Goal: Transaction & Acquisition: Book appointment/travel/reservation

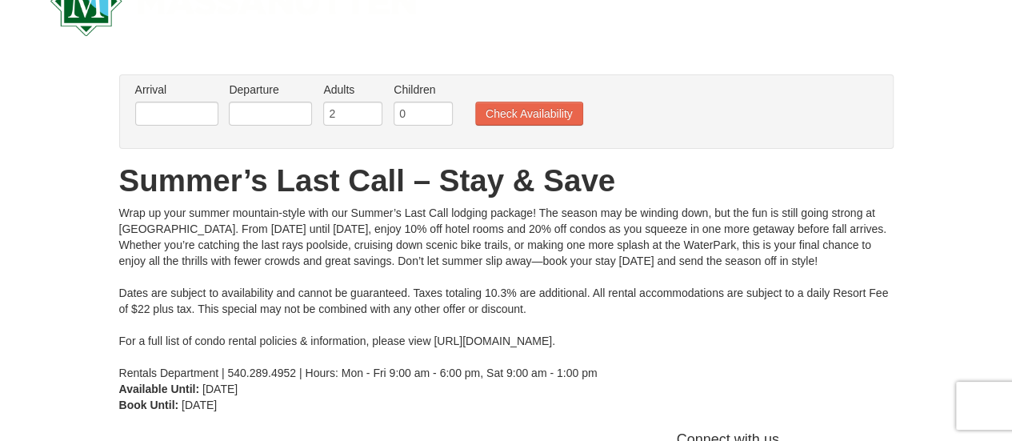
scroll to position [53, 0]
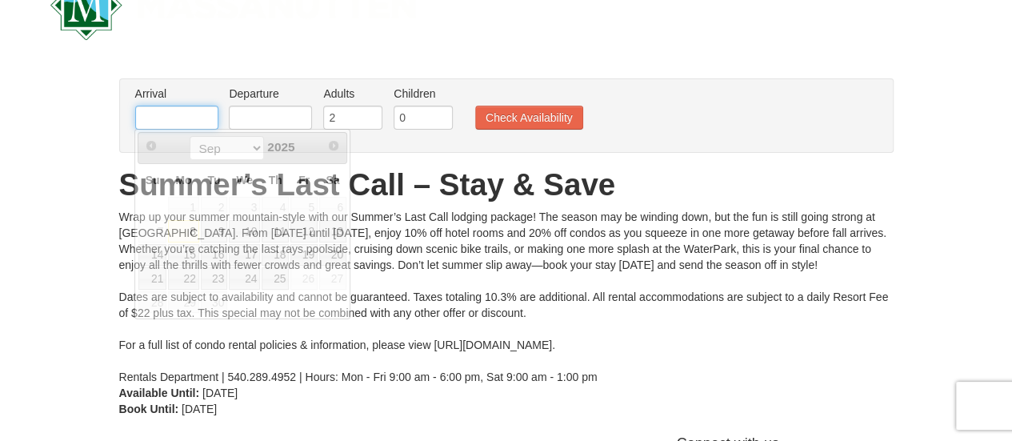
click at [189, 109] on input "text" at bounding box center [176, 118] width 83 height 24
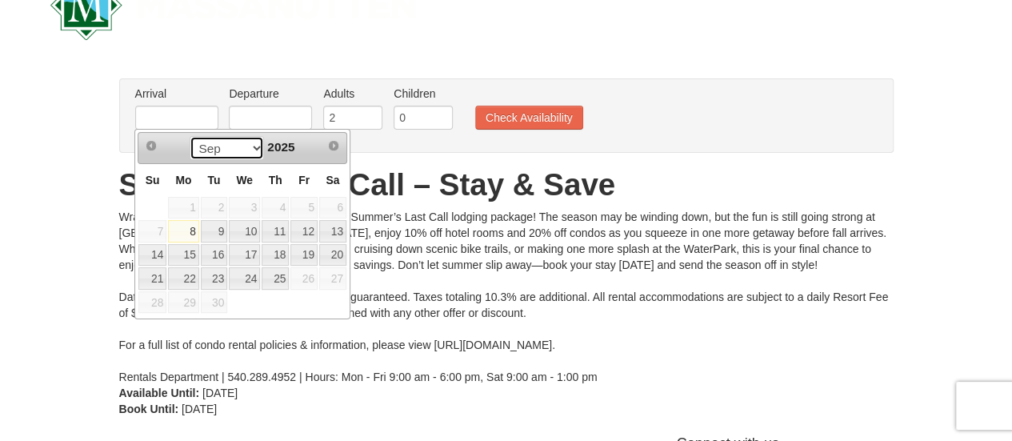
click at [250, 153] on select "Sep" at bounding box center [227, 148] width 74 height 24
click at [326, 253] on link "20" at bounding box center [332, 255] width 27 height 22
type input "[DATE]"
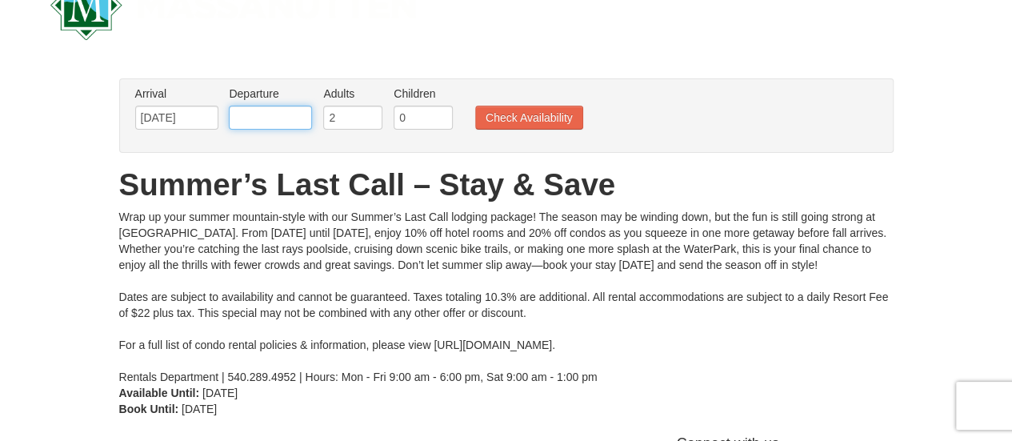
click at [277, 122] on input "text" at bounding box center [270, 118] width 83 height 24
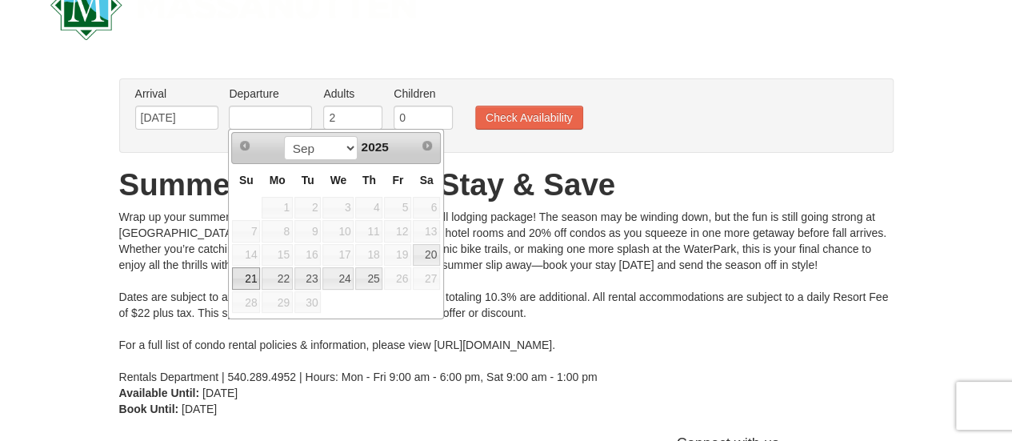
click at [245, 278] on link "21" at bounding box center [246, 278] width 28 height 22
type input "[DATE]"
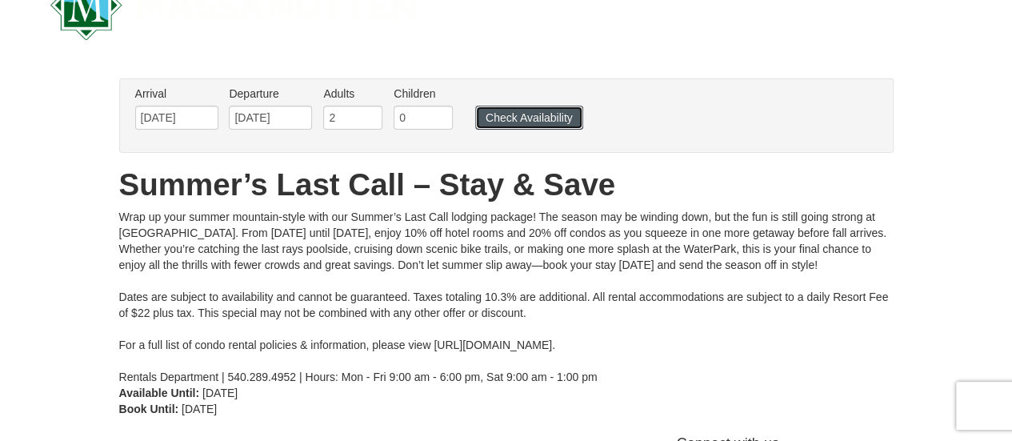
click at [526, 119] on button "Check Availability" at bounding box center [529, 118] width 108 height 24
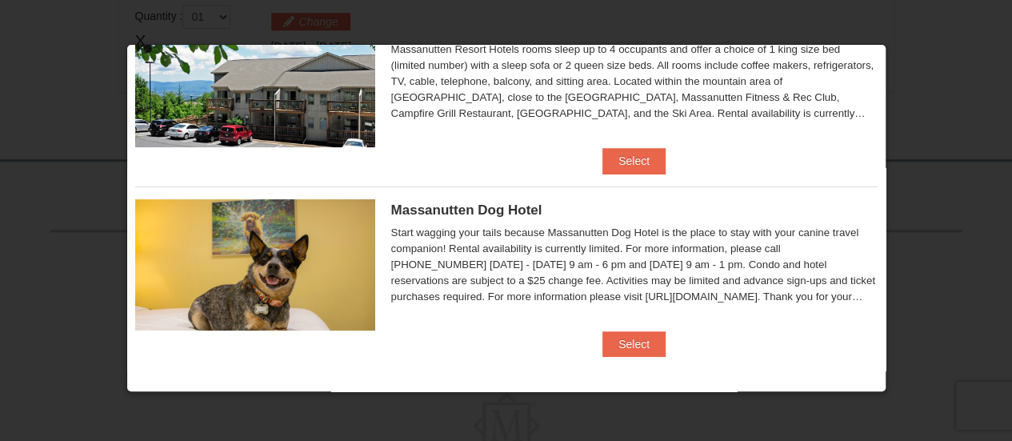
scroll to position [39, 0]
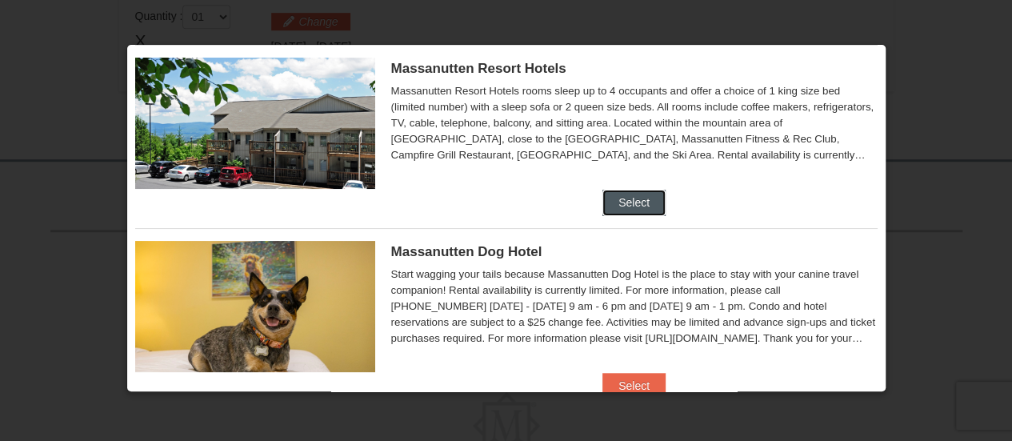
click at [640, 196] on button "Select" at bounding box center [633, 203] width 63 height 26
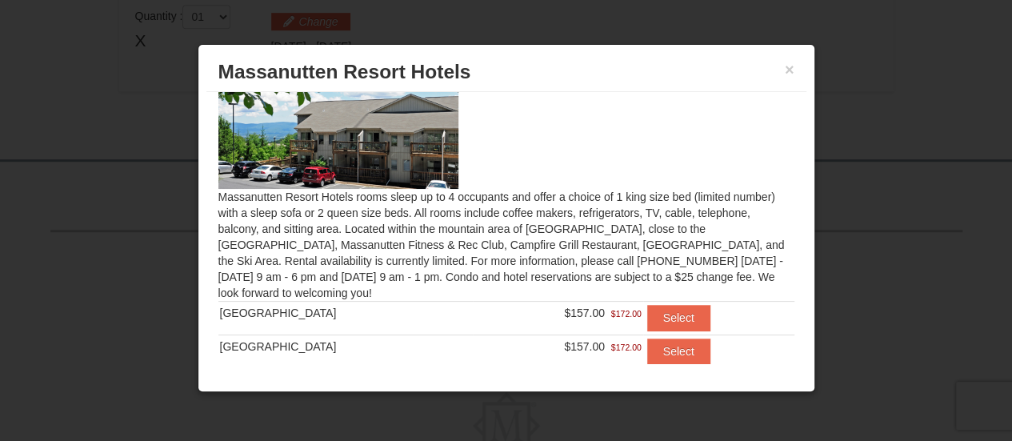
scroll to position [77, 0]
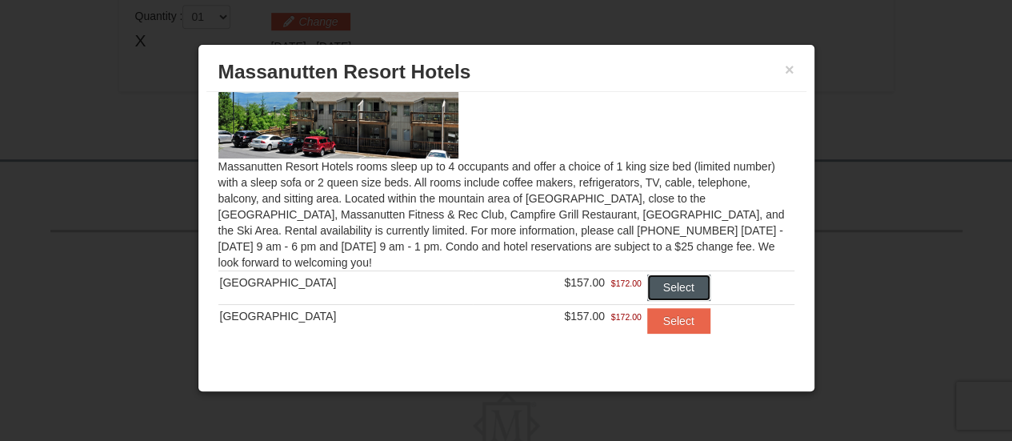
click at [673, 282] on button "Select" at bounding box center [678, 287] width 63 height 26
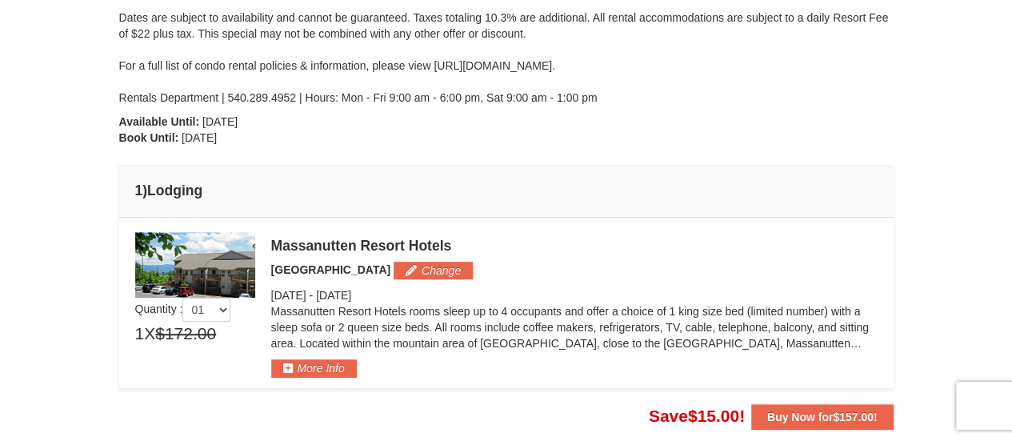
scroll to position [292, 0]
